Goal: Transaction & Acquisition: Purchase product/service

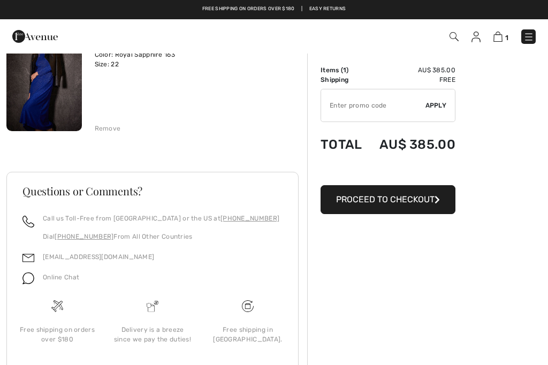
scroll to position [105, 0]
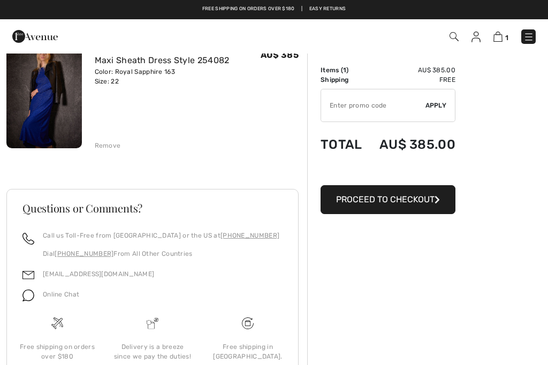
click at [432, 196] on span "Proceed to Checkout" at bounding box center [385, 199] width 98 height 10
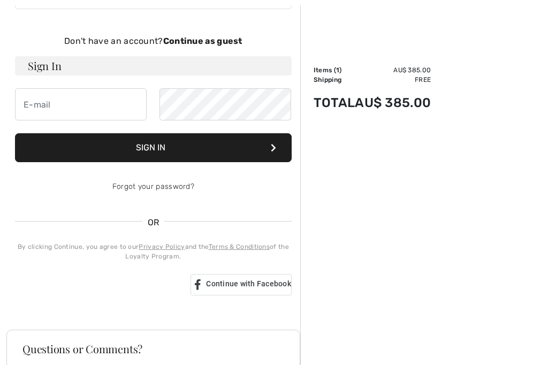
click at [220, 37] on strong "Continue as guest" at bounding box center [202, 41] width 79 height 10
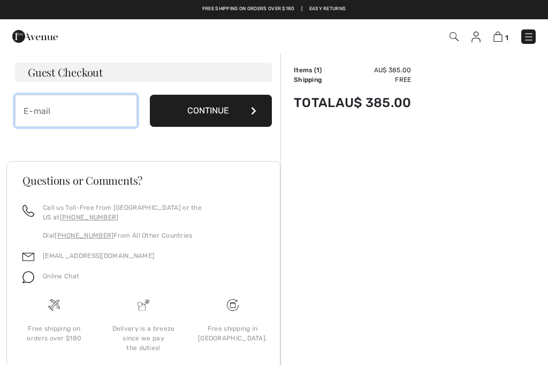
click at [104, 113] on input "email" at bounding box center [76, 111] width 122 height 32
type input "[EMAIL_ADDRESS][DOMAIN_NAME]"
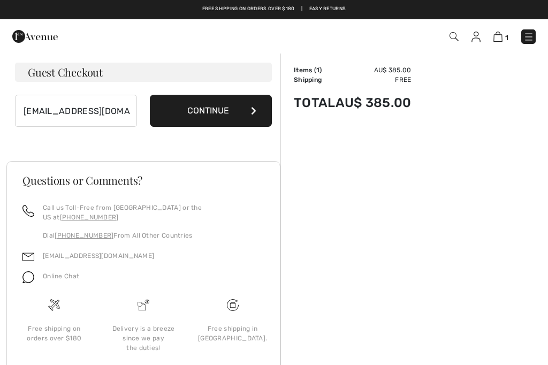
click at [250, 106] on button "Continue" at bounding box center [211, 111] width 122 height 32
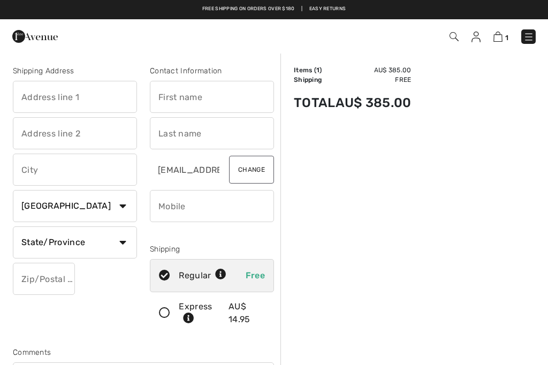
click at [109, 97] on input "text" at bounding box center [75, 97] width 124 height 32
type input "[STREET_ADDRESS][PERSON_NAME]"
type input "Leabrook"
select select "AU"
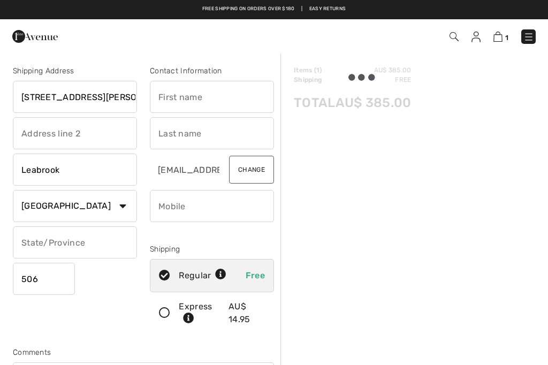
type input "5068"
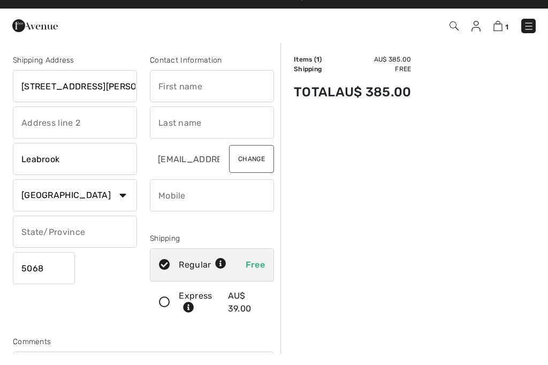
type input "Judy"
type input "Lovett"
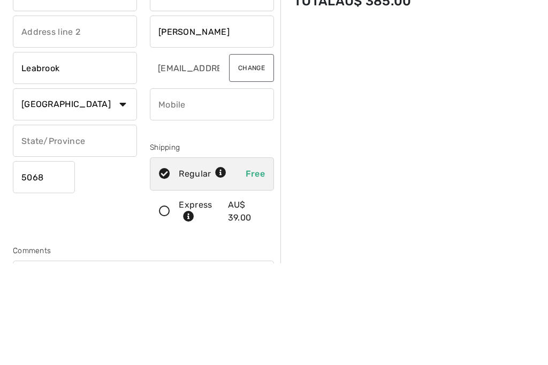
click at [116, 226] on input "text" at bounding box center [75, 242] width 124 height 32
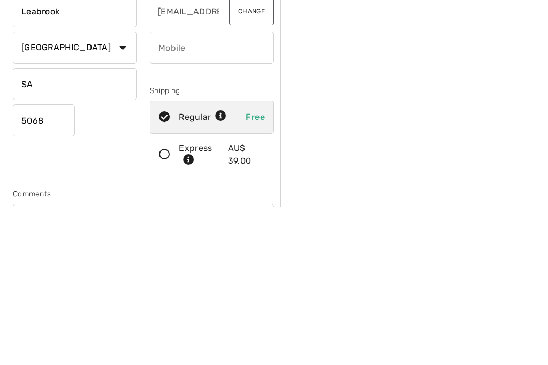
type input "SA"
click at [249, 190] on input "phone" at bounding box center [212, 206] width 124 height 32
type input "0419842374"
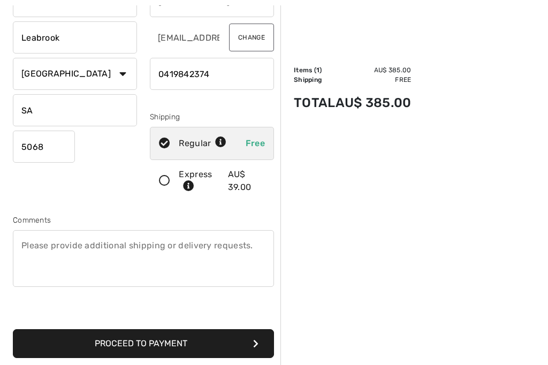
scroll to position [139, 0]
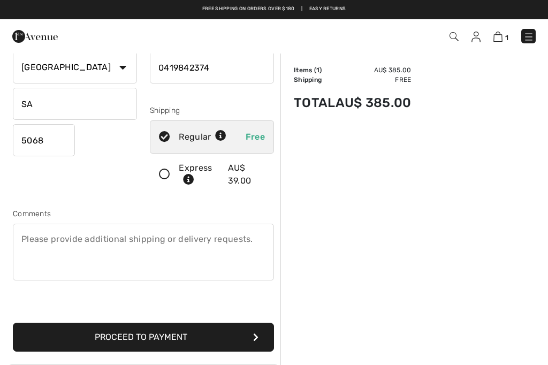
click at [82, 243] on textarea at bounding box center [143, 252] width 261 height 57
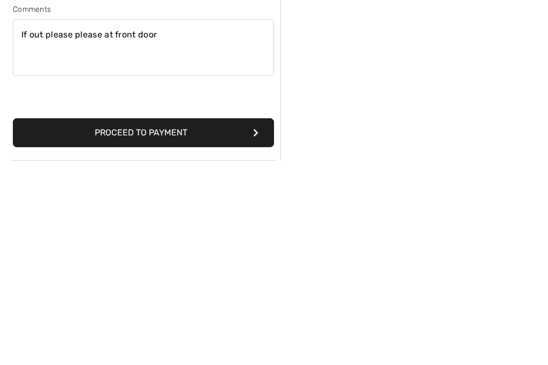
type textarea "If out please please at front door"
click at [250, 323] on button "Proceed to Payment" at bounding box center [143, 337] width 261 height 29
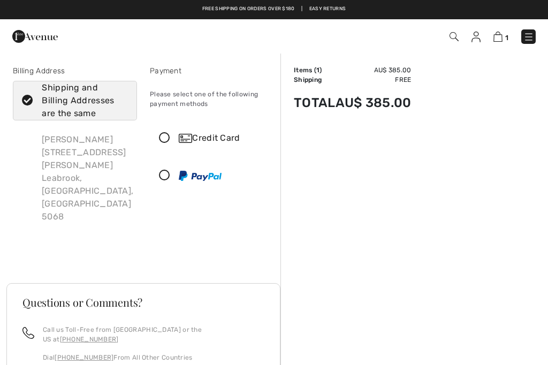
click at [188, 142] on img at bounding box center [185, 138] width 13 height 9
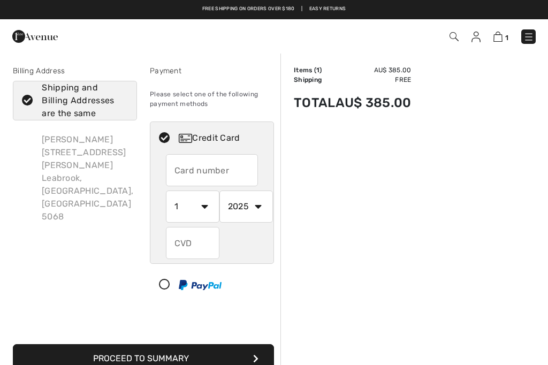
click at [228, 168] on input "text" at bounding box center [212, 170] width 93 height 32
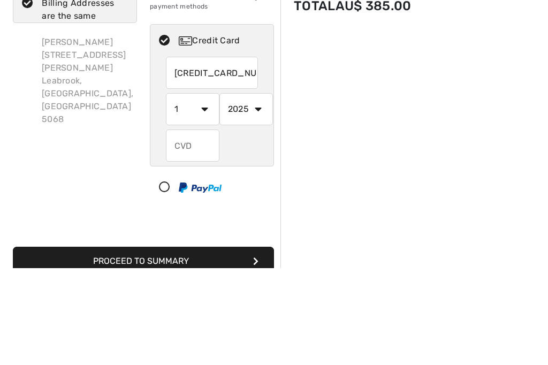
type input "5188401100963134"
click at [200, 190] on select "1 2 3 4 5 6 7 8 9 10 11 12" at bounding box center [193, 206] width 54 height 32
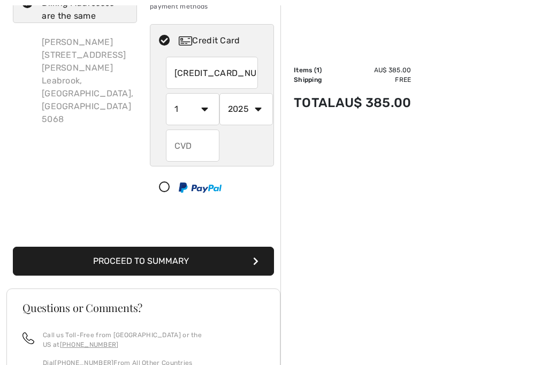
select select "10"
click at [256, 111] on select "2025 2026 2027 2028 2029 2030 2031 2032 2033 2034 2035" at bounding box center [246, 109] width 54 height 32
select select "2027"
click at [196, 146] on input "text" at bounding box center [193, 145] width 54 height 32
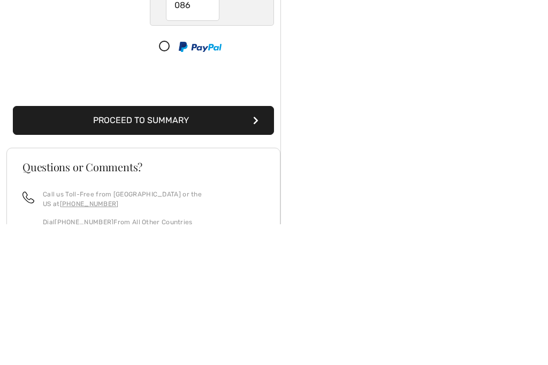
type input "086"
click at [257, 247] on button "Proceed to Summary" at bounding box center [143, 261] width 261 height 29
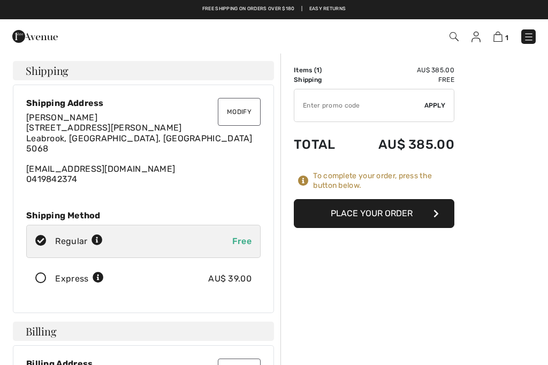
click at [446, 209] on button "Place Your Order" at bounding box center [374, 213] width 161 height 29
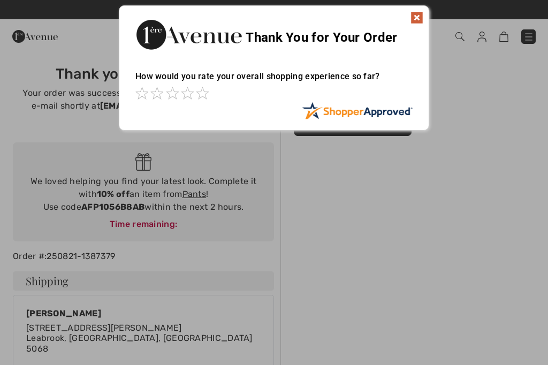
click at [417, 18] on img at bounding box center [416, 17] width 13 height 13
